Goal: Task Accomplishment & Management: Manage account settings

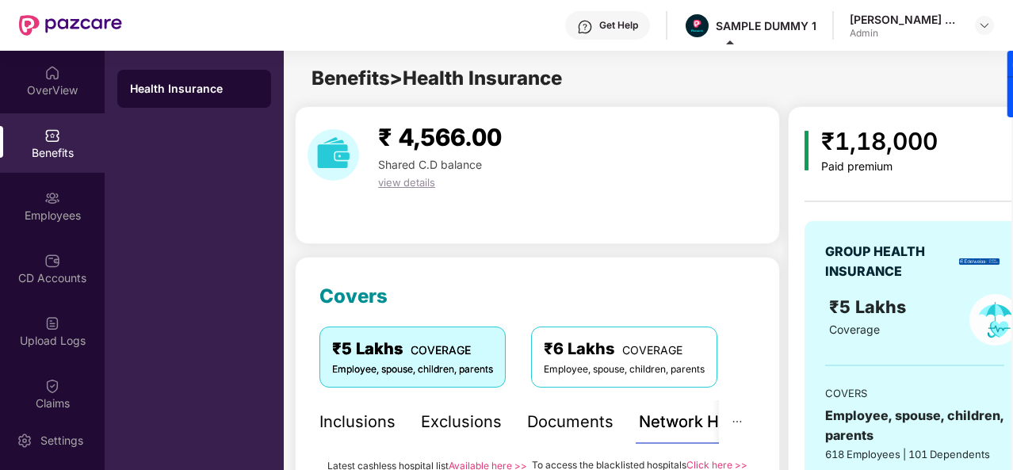
scroll to position [231, 0]
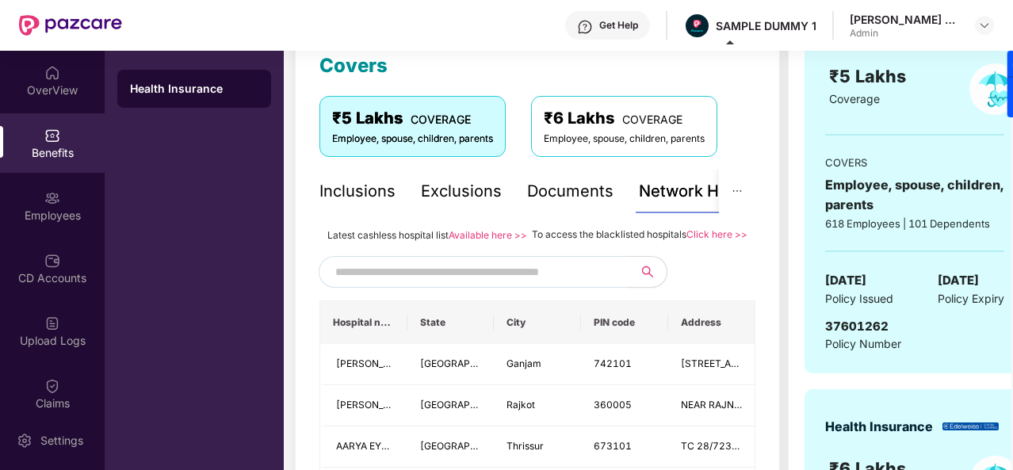
click at [54, 104] on div "OverView" at bounding box center [52, 80] width 105 height 59
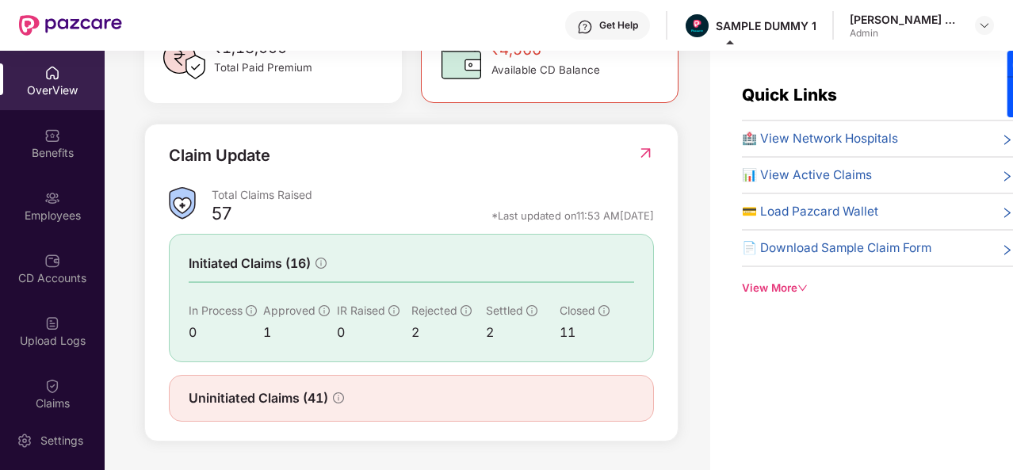
scroll to position [513, 0]
click at [63, 189] on div "Employees" at bounding box center [52, 205] width 105 height 59
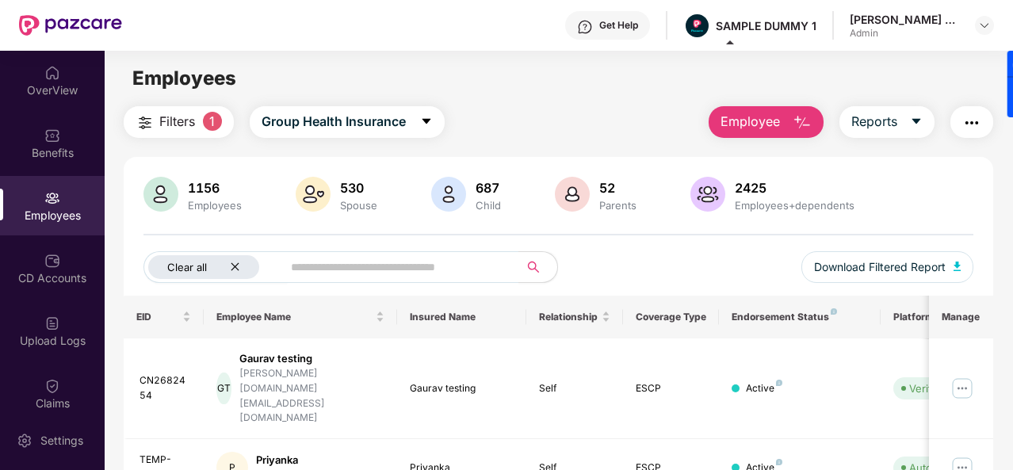
click at [235, 270] on icon "close" at bounding box center [235, 267] width 10 height 10
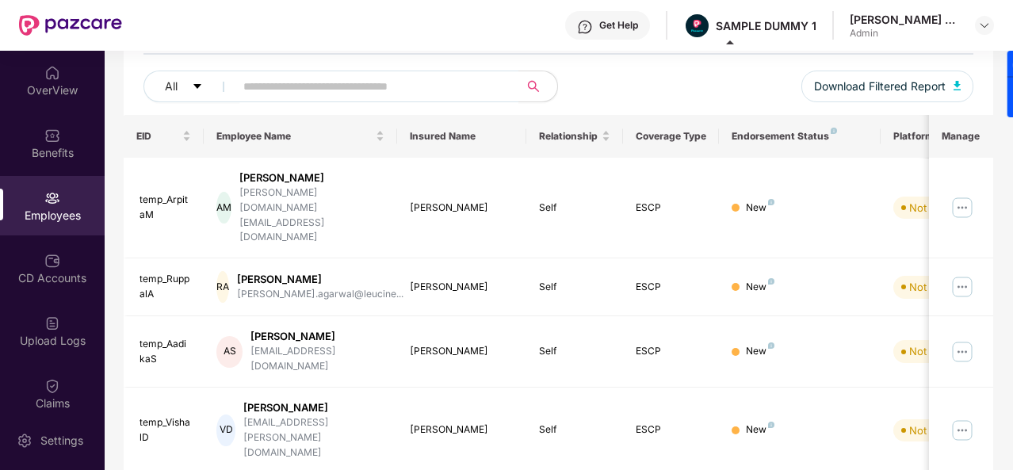
scroll to position [0, 0]
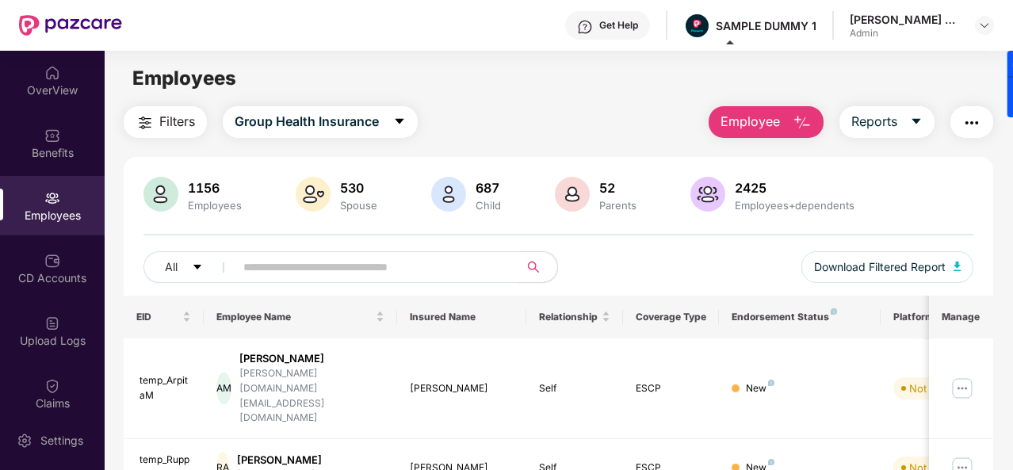
click at [794, 122] on img "button" at bounding box center [801, 122] width 19 height 19
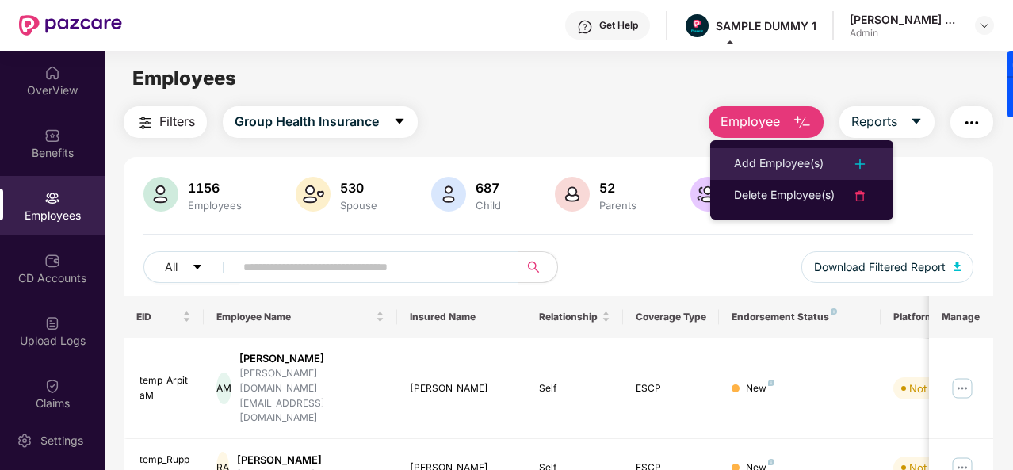
click at [782, 164] on div "Add Employee(s)" at bounding box center [779, 164] width 90 height 19
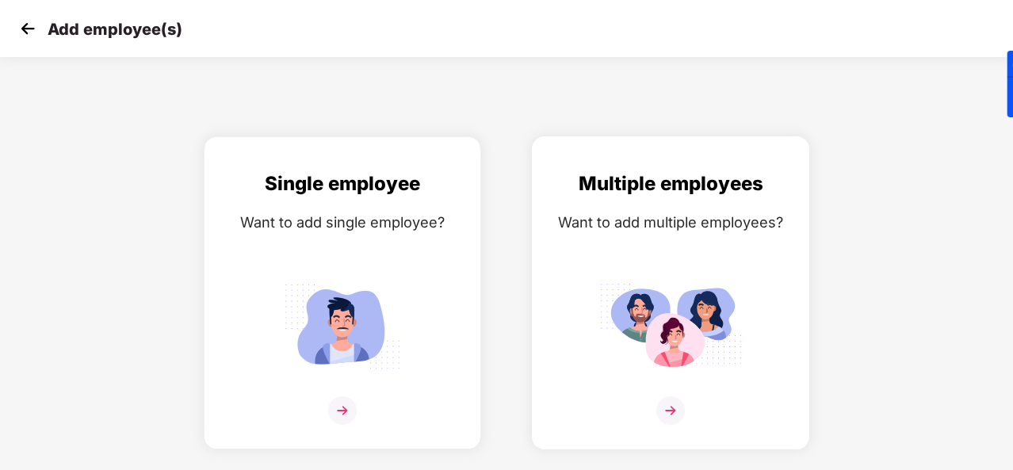
click at [666, 397] on img at bounding box center [670, 410] width 29 height 29
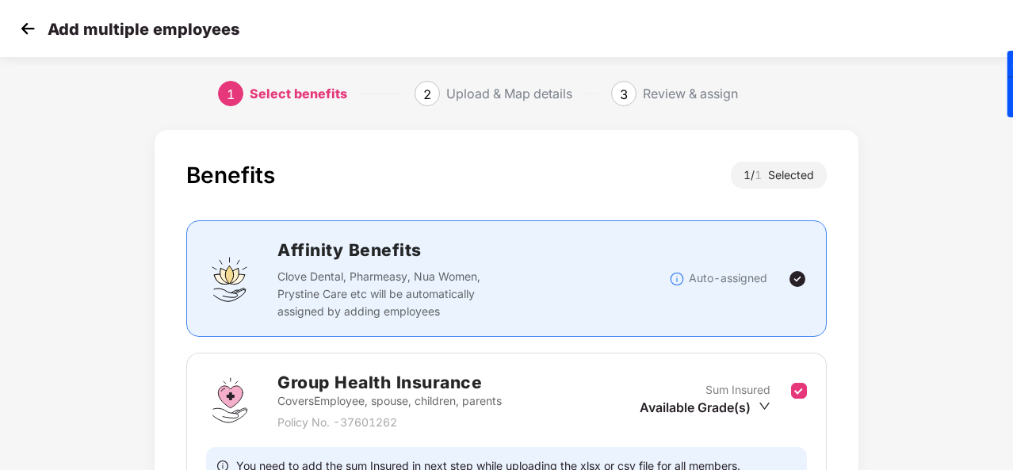
scroll to position [167, 0]
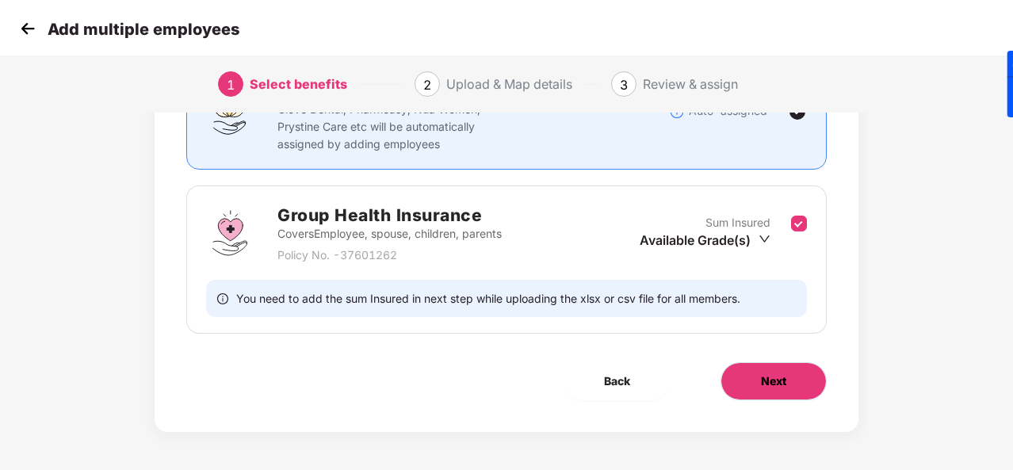
click at [764, 386] on span "Next" at bounding box center [773, 380] width 25 height 17
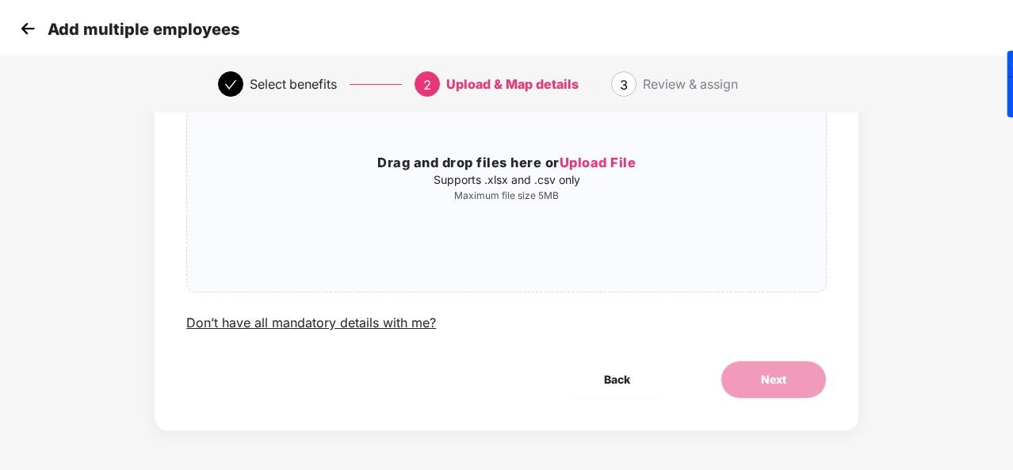
scroll to position [0, 0]
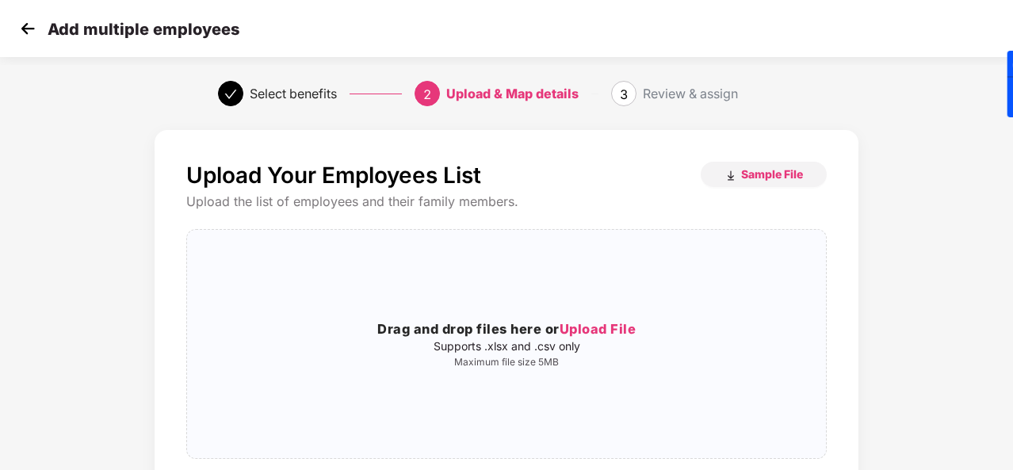
click at [24, 22] on img at bounding box center [28, 29] width 24 height 24
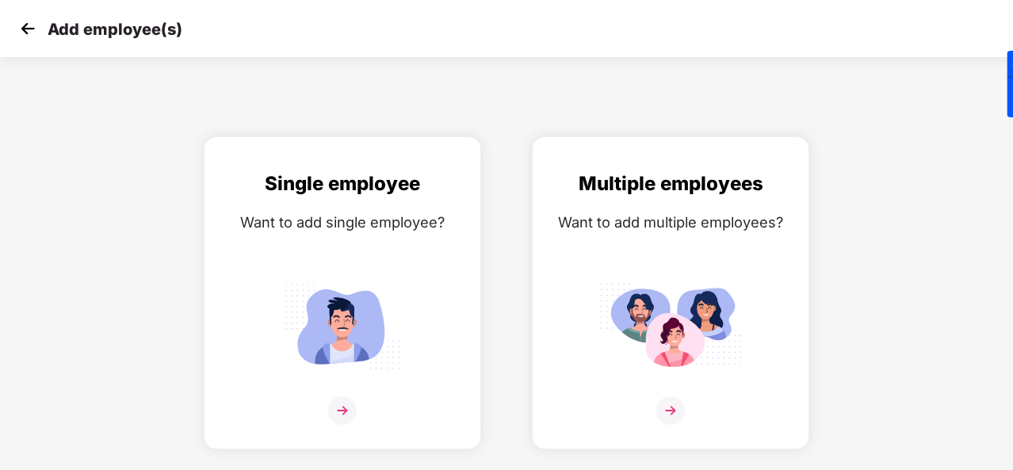
click at [24, 22] on img at bounding box center [28, 29] width 24 height 24
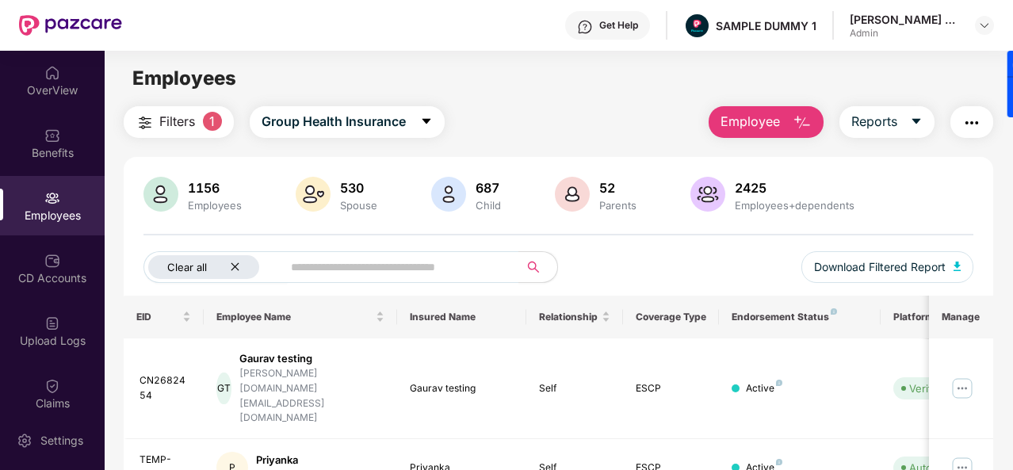
click at [236, 267] on icon "close" at bounding box center [235, 267] width 10 height 10
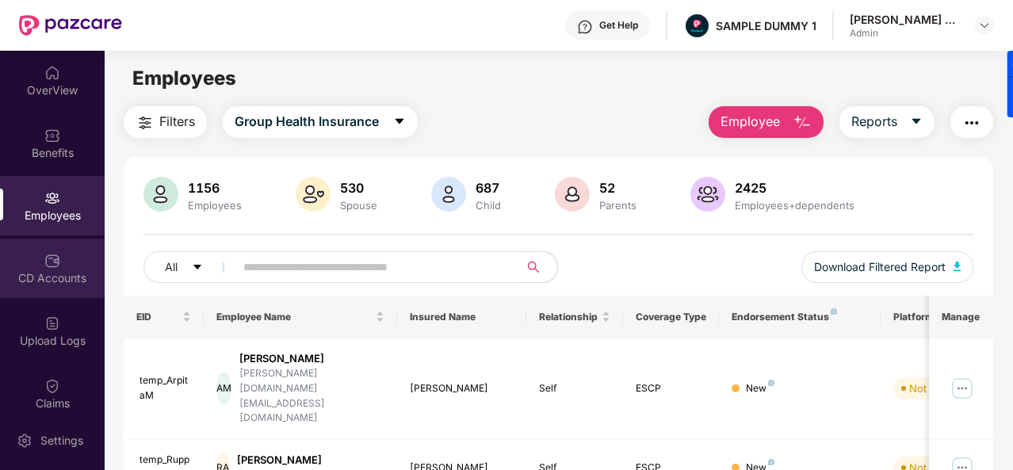
click at [46, 258] on img at bounding box center [52, 261] width 16 height 16
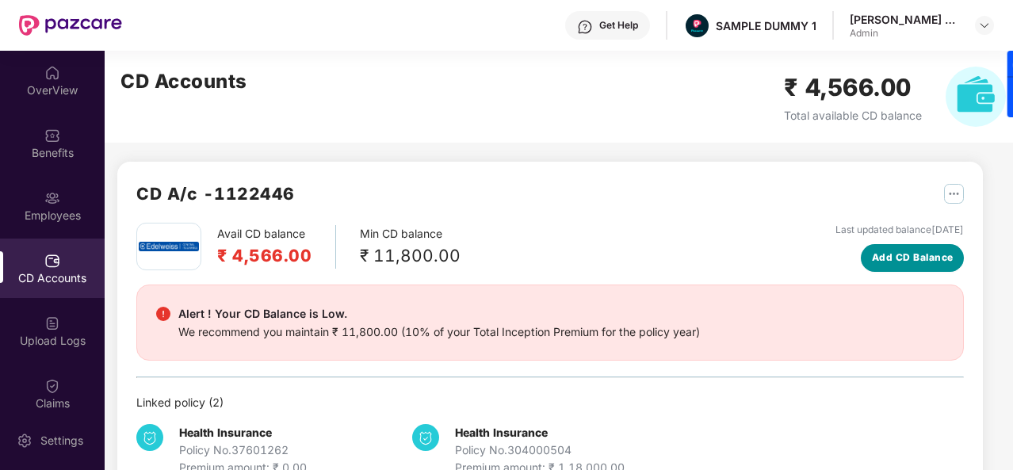
click at [918, 254] on span "Add CD Balance" at bounding box center [913, 257] width 82 height 15
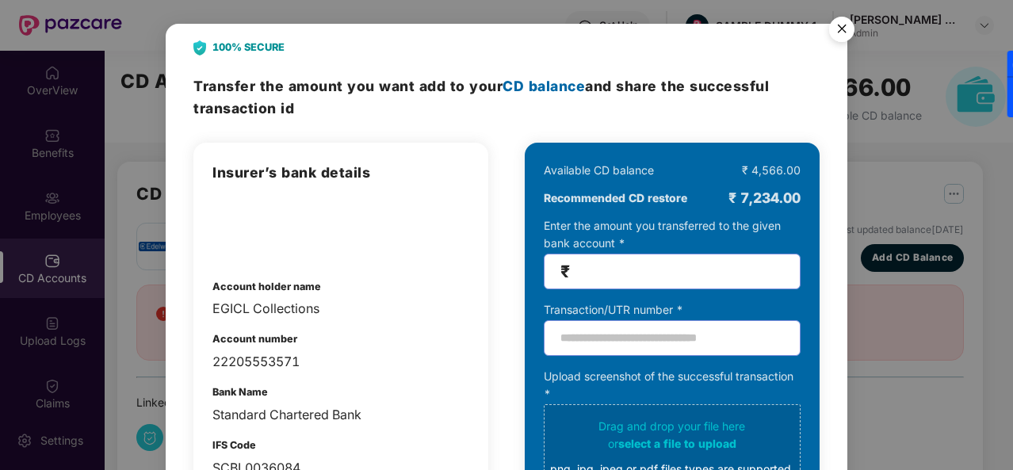
click at [846, 34] on img "Close" at bounding box center [841, 32] width 44 height 44
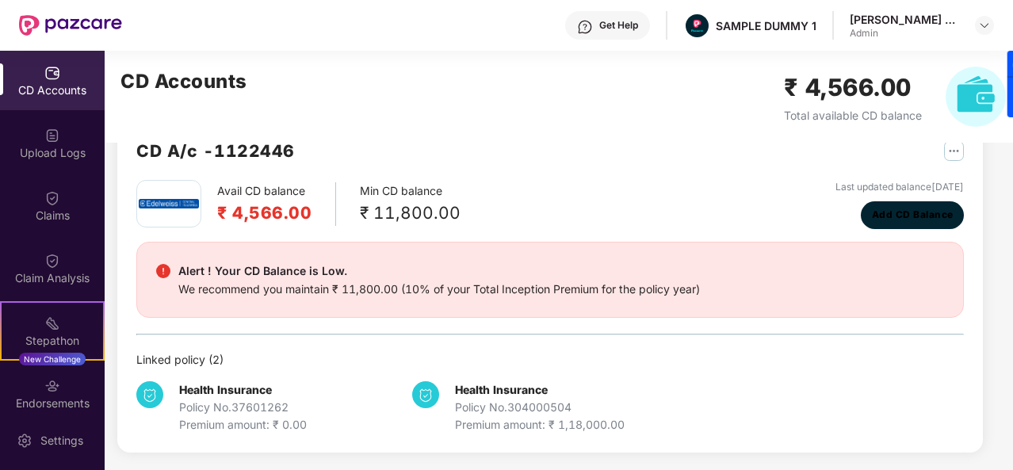
scroll to position [200, 0]
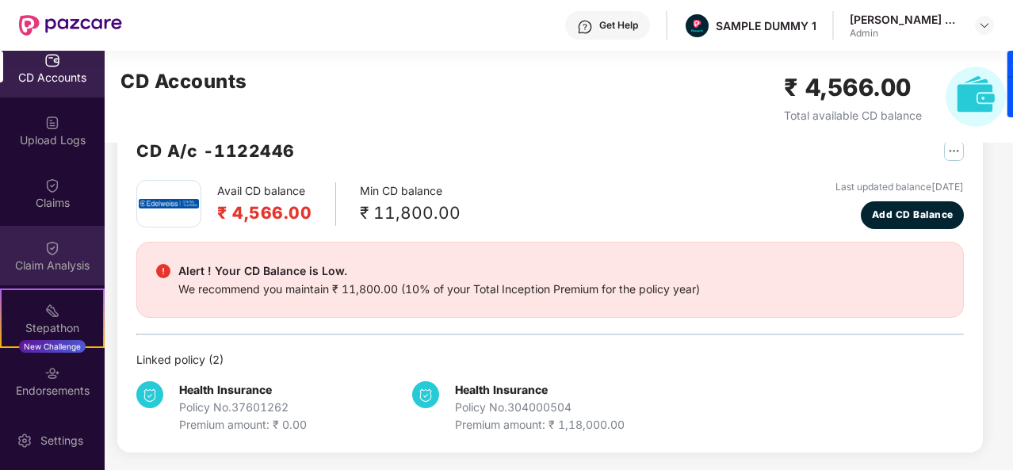
click at [74, 234] on div "Claim Analysis" at bounding box center [52, 255] width 105 height 59
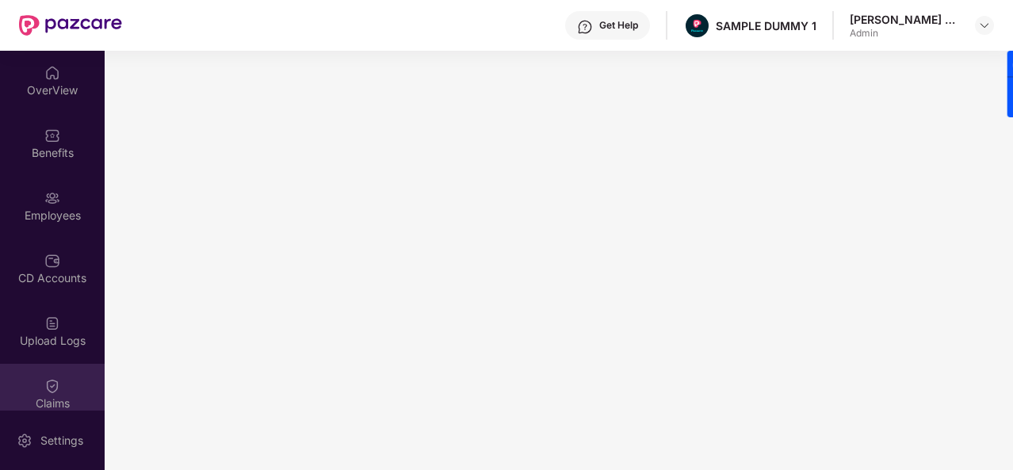
scroll to position [99, 0]
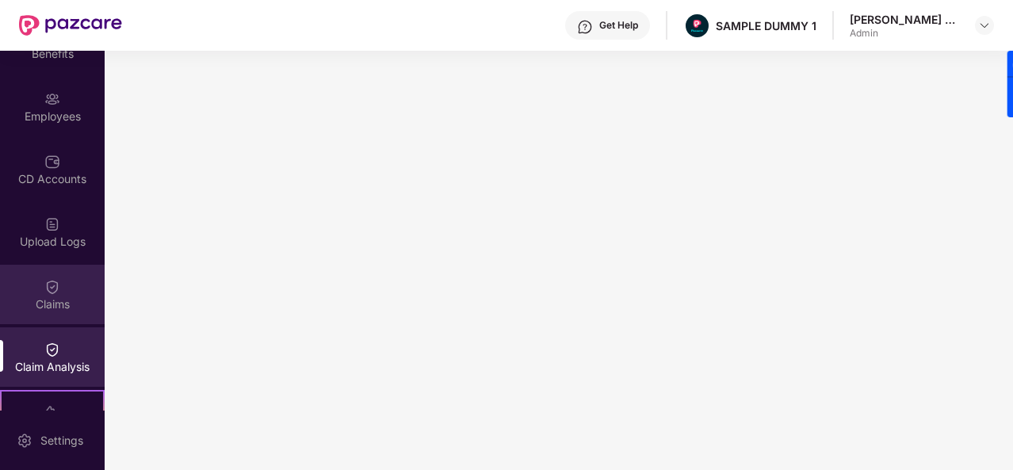
click at [64, 320] on div "Claims" at bounding box center [52, 294] width 105 height 59
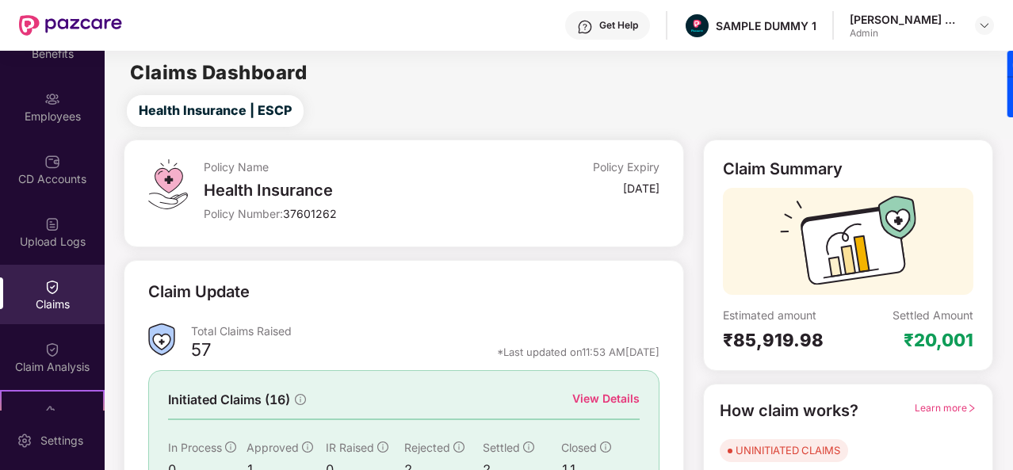
scroll to position [149, 0]
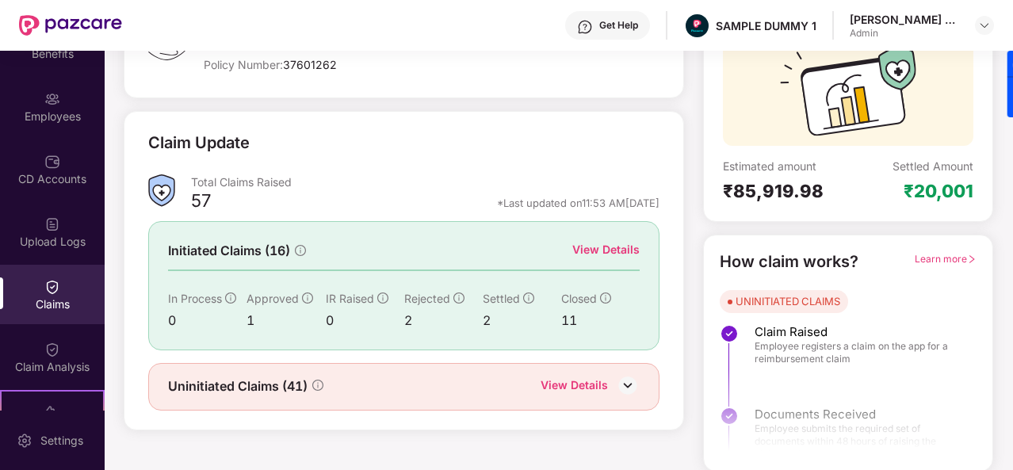
click at [598, 244] on div "View Details" at bounding box center [605, 249] width 67 height 17
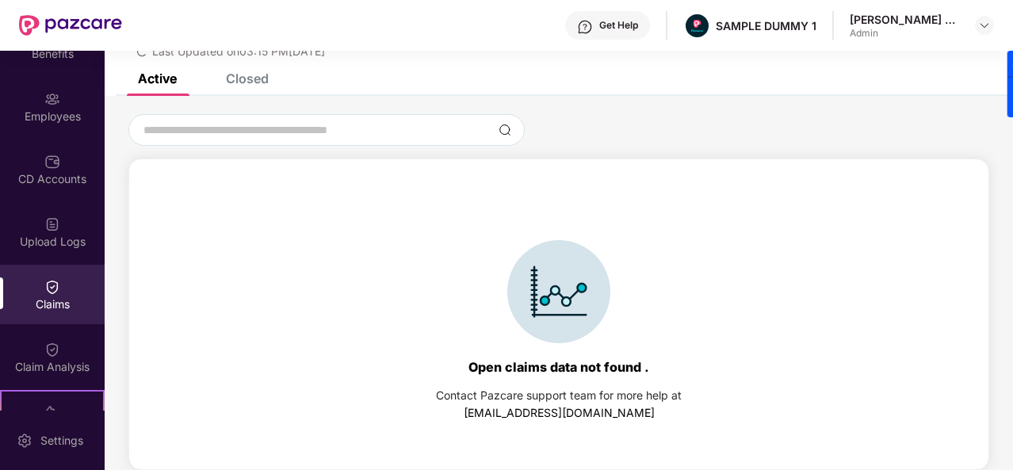
scroll to position [68, 0]
click at [265, 82] on div "Closed" at bounding box center [247, 79] width 43 height 16
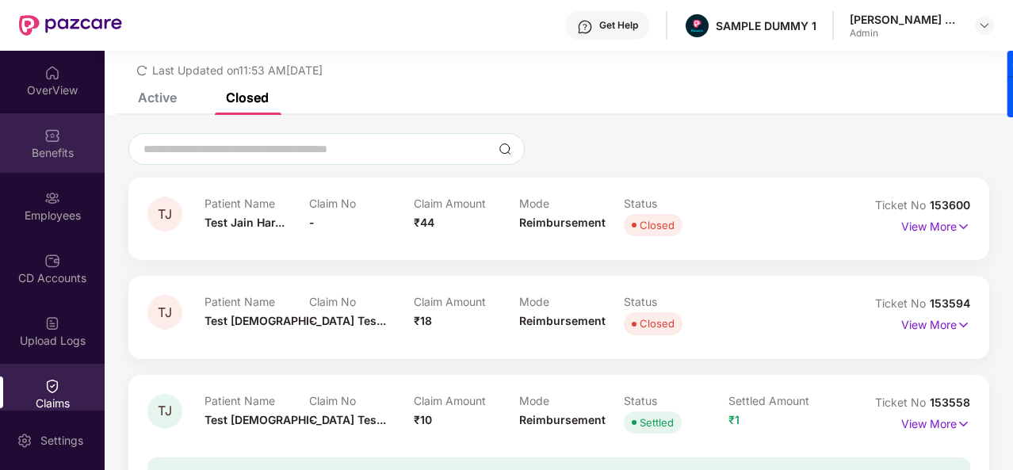
scroll to position [0, 0]
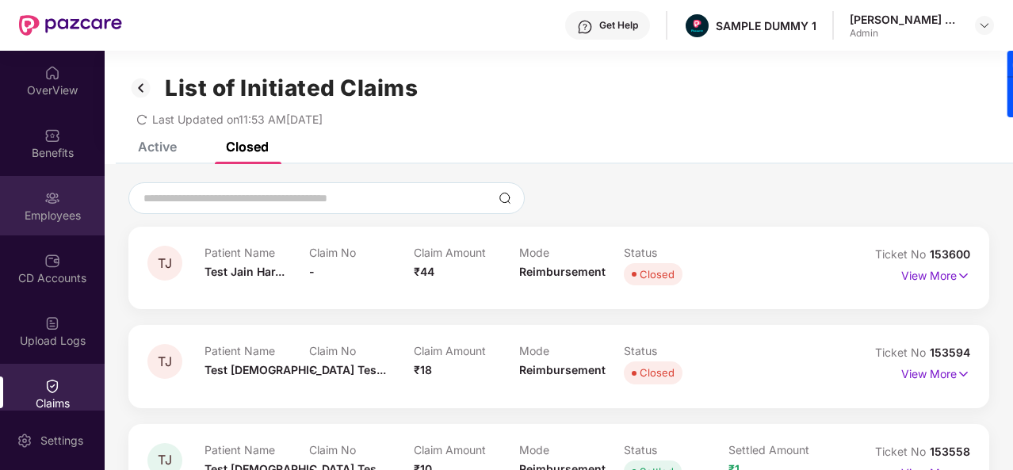
click at [55, 178] on div "Employees" at bounding box center [52, 205] width 105 height 59
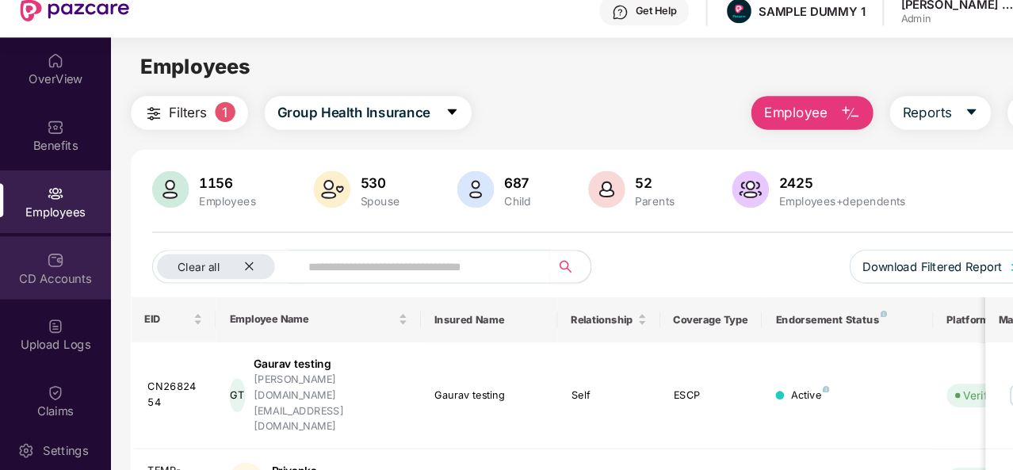
click at [46, 279] on div "CD Accounts" at bounding box center [52, 278] width 105 height 16
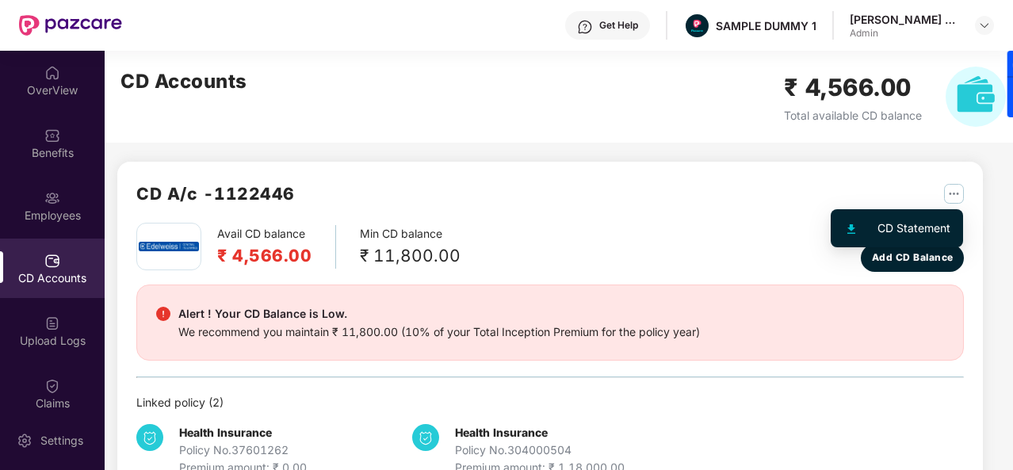
click at [953, 195] on img "button" at bounding box center [954, 194] width 20 height 20
